Goal: Find specific page/section: Find specific page/section

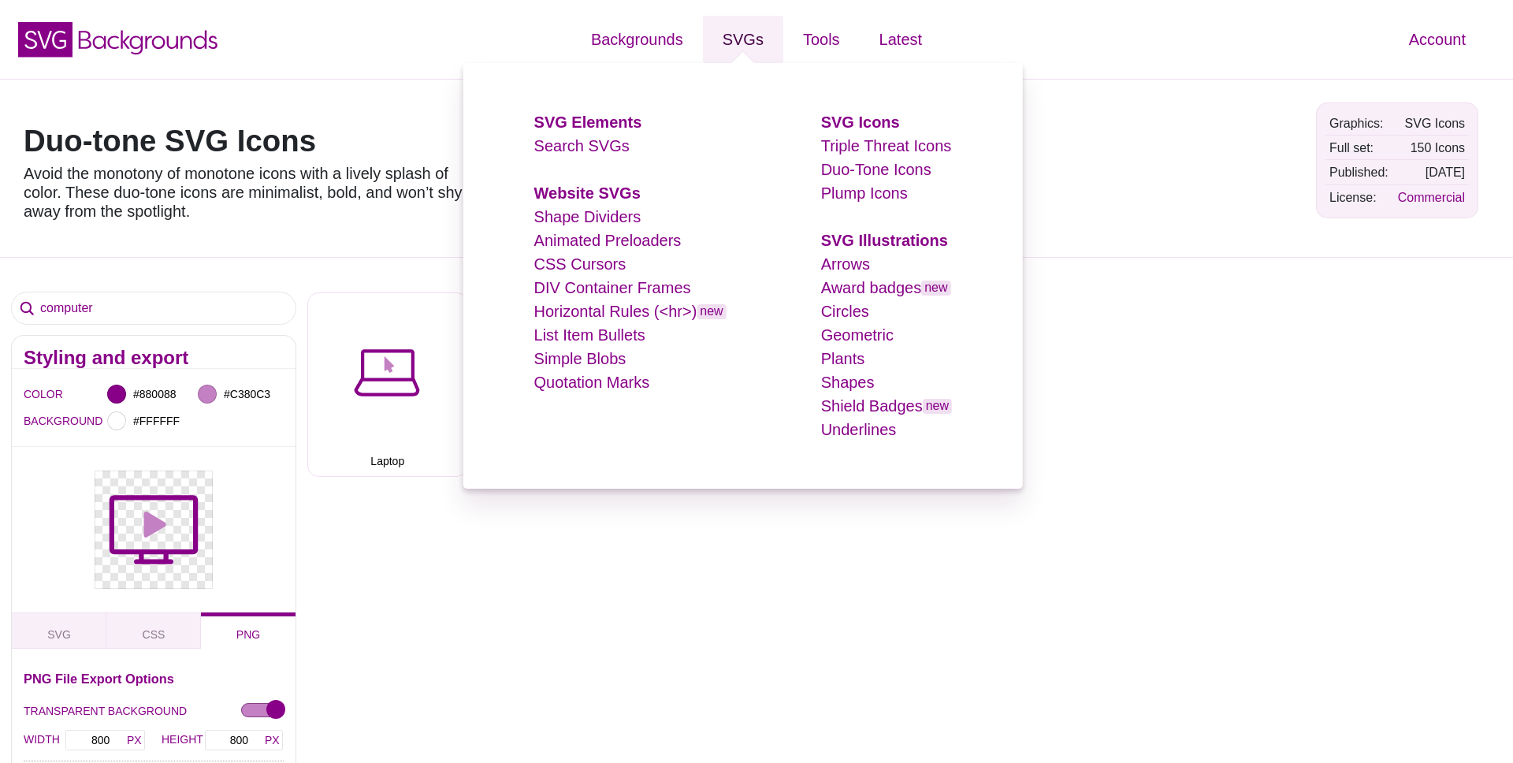
click at [740, 32] on link "SVGs" at bounding box center [743, 39] width 80 height 47
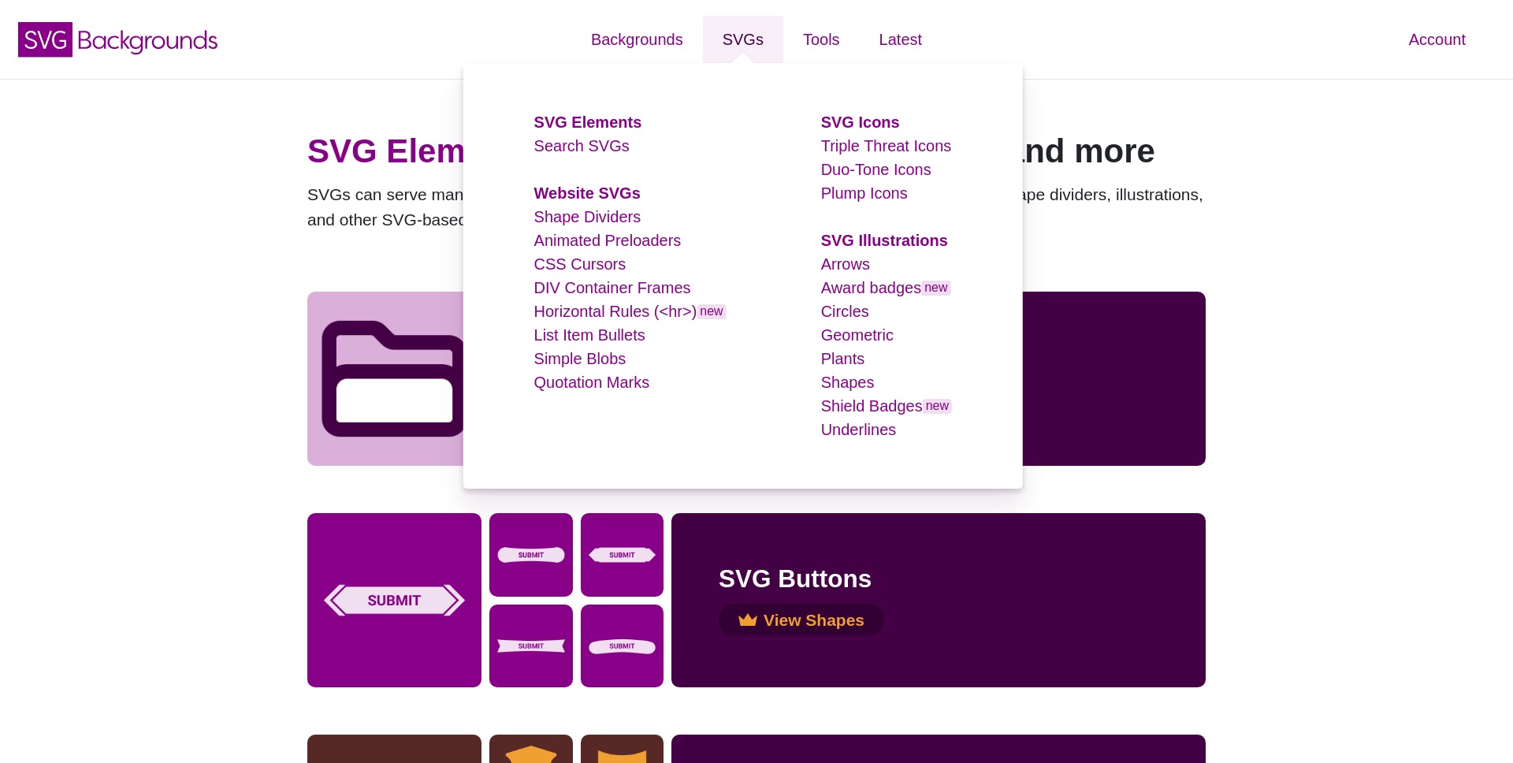
click at [743, 47] on link "SVGs" at bounding box center [743, 39] width 80 height 47
click at [572, 148] on link "Search SVGs" at bounding box center [581, 145] width 95 height 17
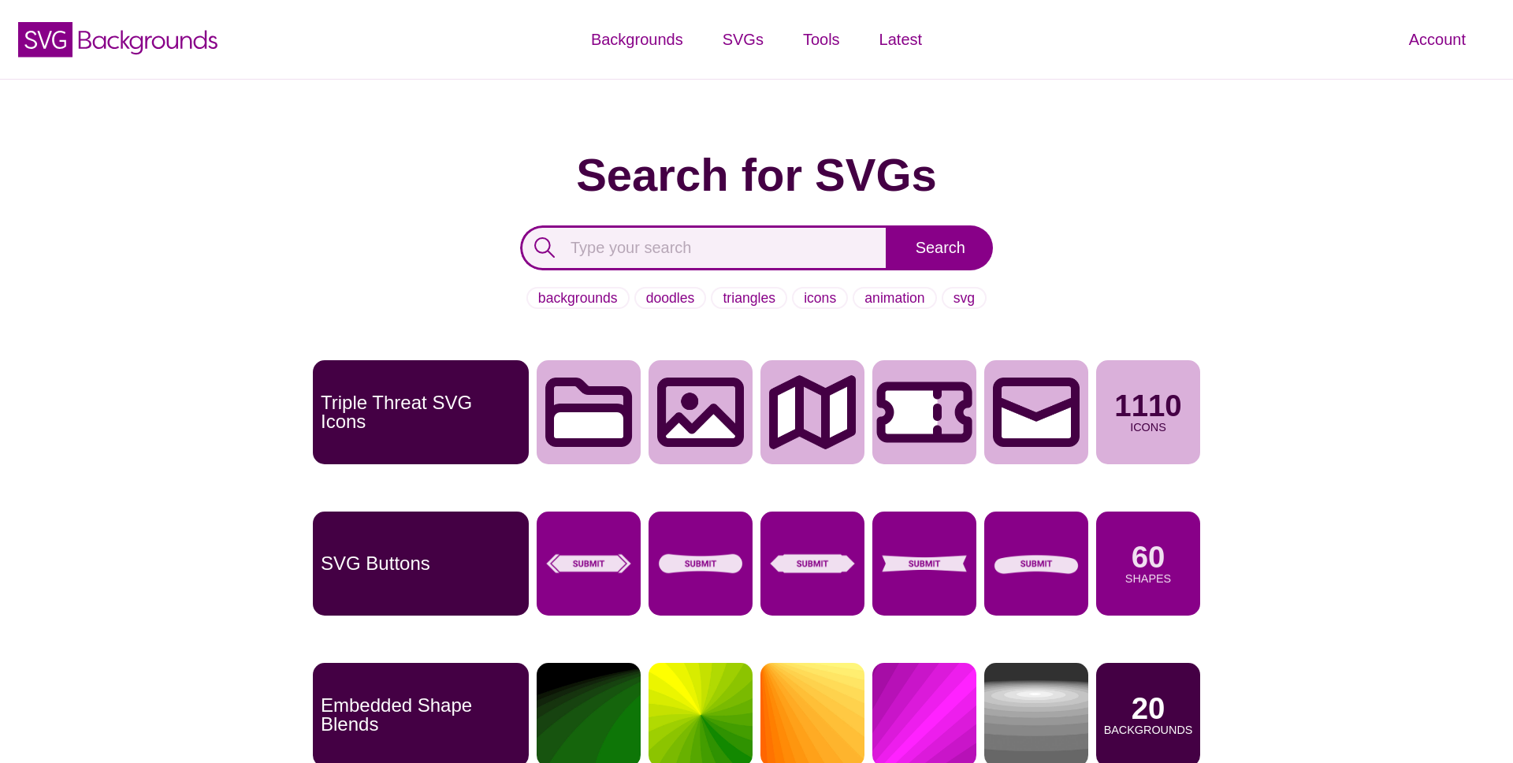
click at [601, 245] on input "text" at bounding box center [704, 247] width 368 height 45
type input "check"
click at [888, 225] on input "Search" at bounding box center [940, 247] width 105 height 45
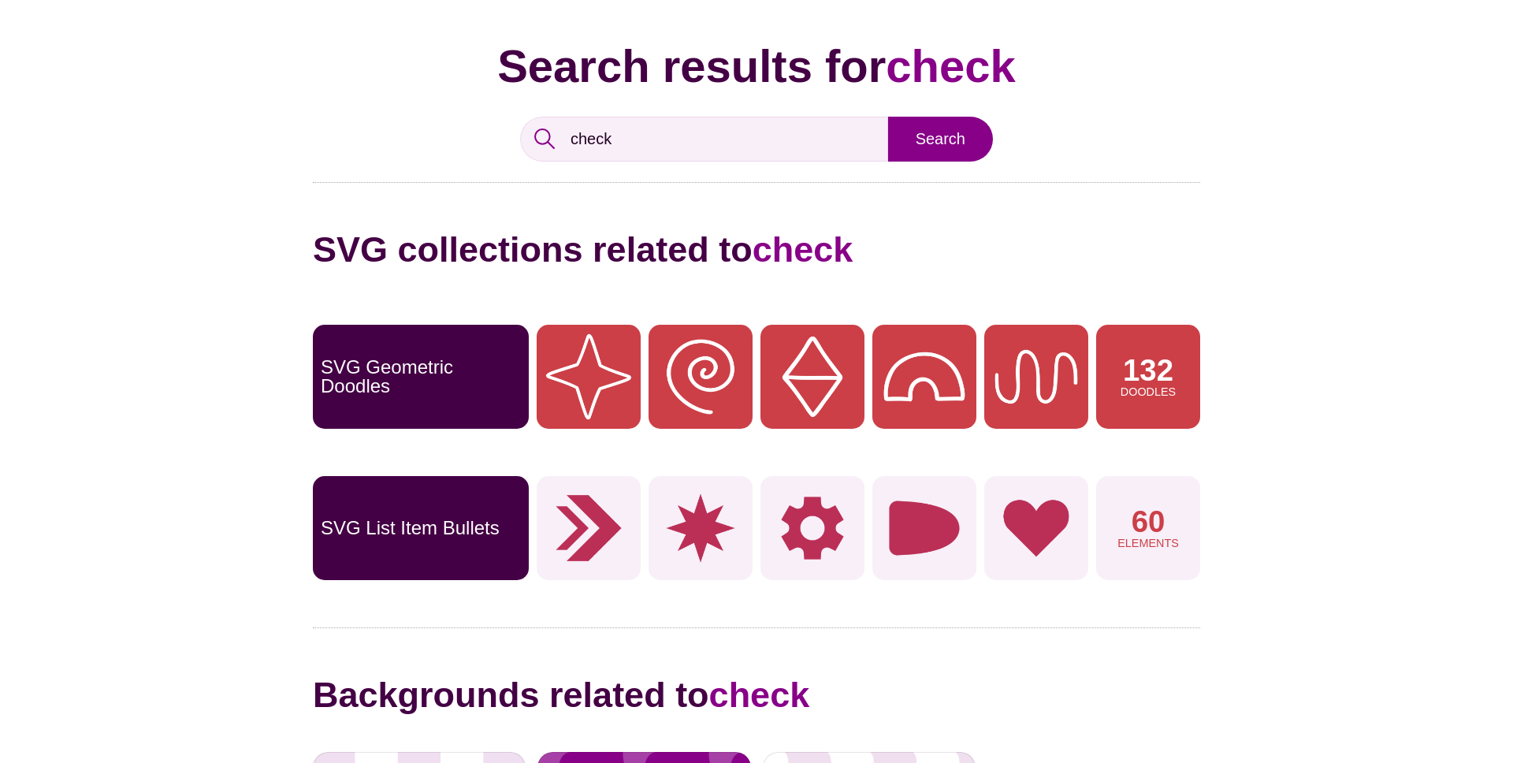
scroll to position [164, 0]
